Goal: Navigation & Orientation: Go to known website

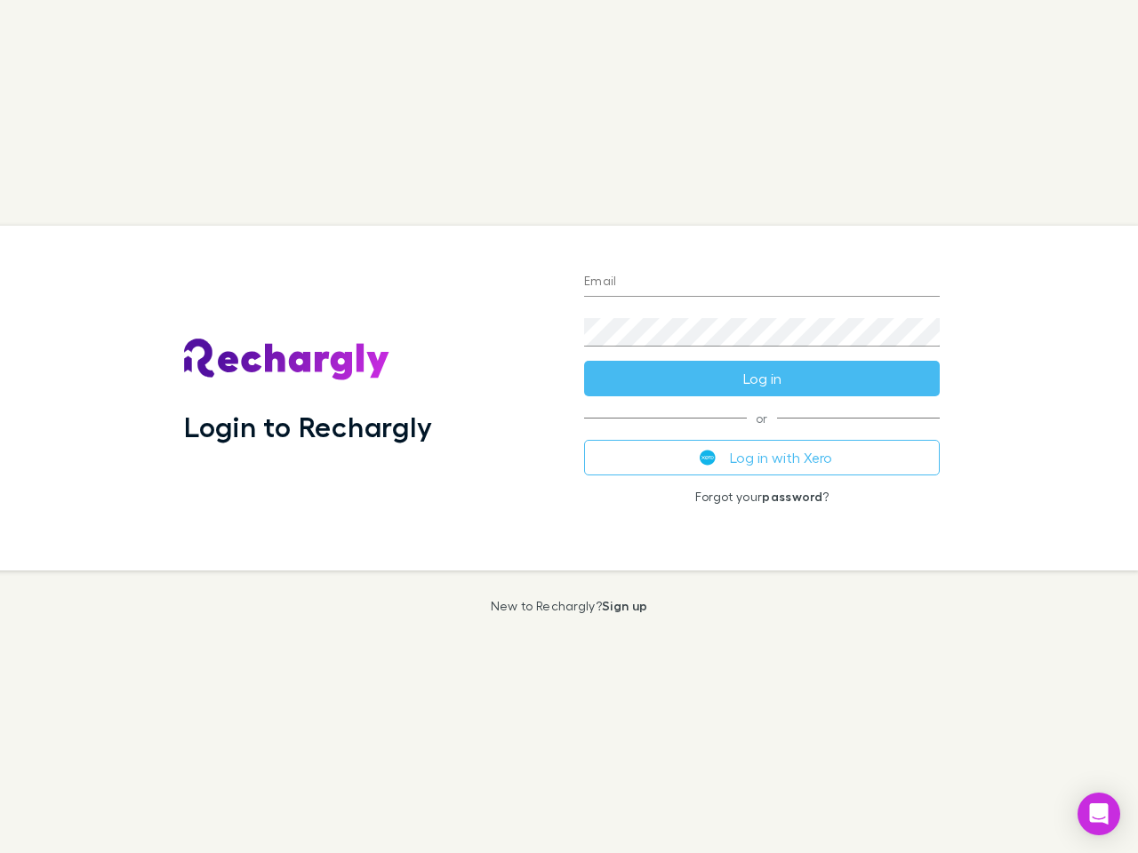
click at [569, 427] on div "Login to Rechargly" at bounding box center [370, 398] width 400 height 345
click at [762, 283] on input "Email" at bounding box center [761, 282] width 355 height 28
click at [762, 379] on form "Email Password Log in" at bounding box center [761, 325] width 355 height 142
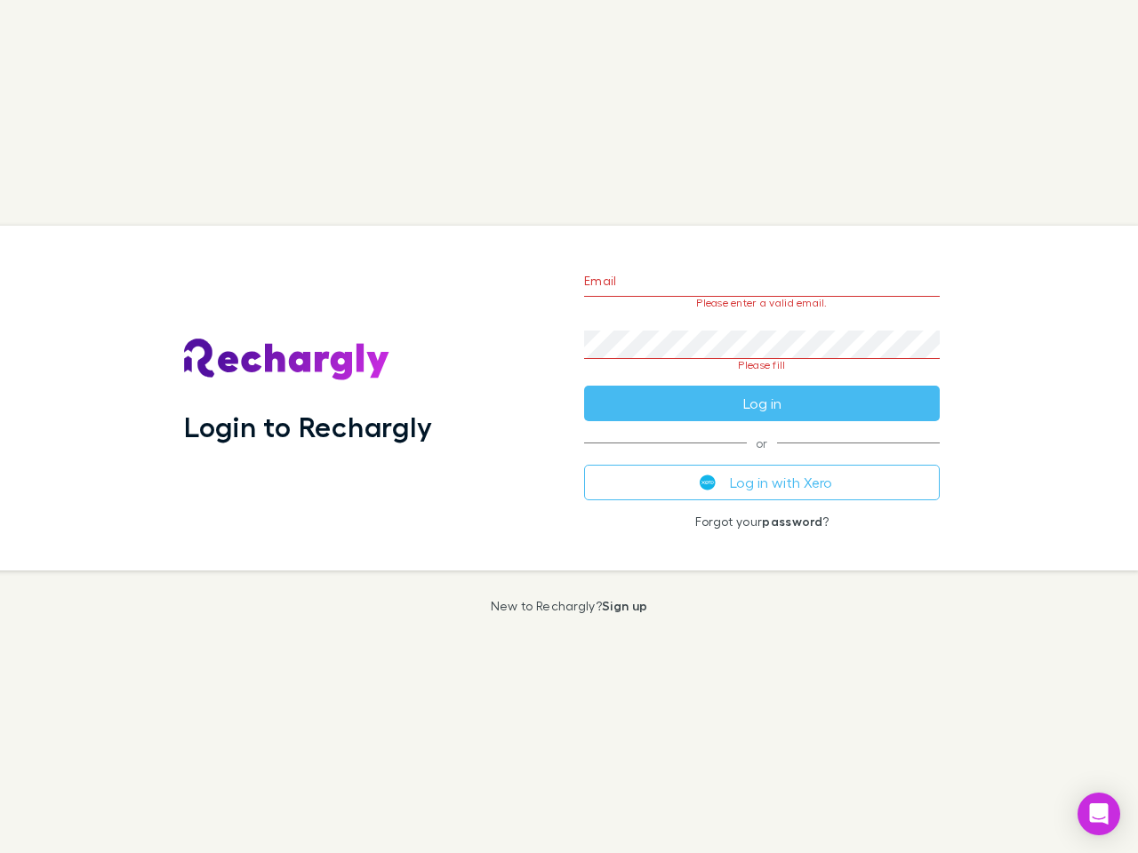
click at [762, 458] on div "Email Please enter a valid email. Password Please fill Log in or Log in with Xe…" at bounding box center [762, 398] width 384 height 345
click at [1098, 814] on icon "Open Intercom Messenger" at bounding box center [1099, 813] width 19 height 21
